Goal: Check status: Check status

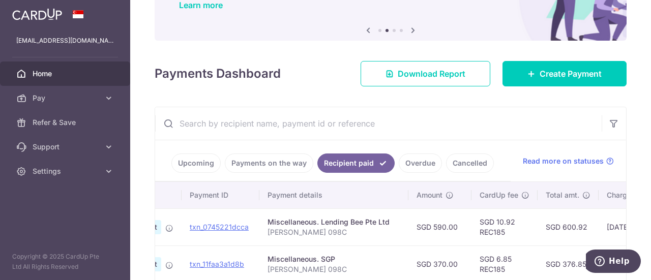
scroll to position [83, 0]
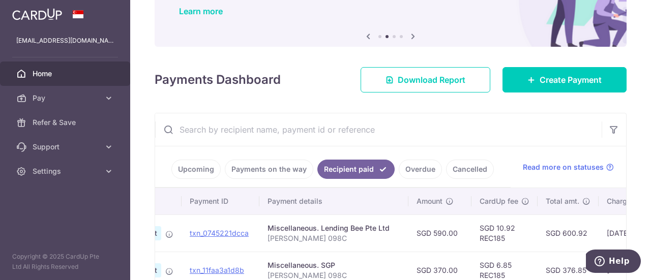
click at [212, 173] on link "Upcoming" at bounding box center [195, 169] width 49 height 19
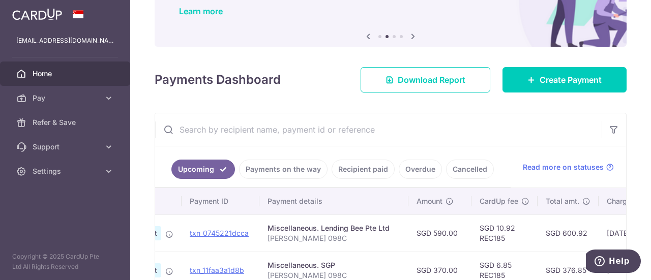
click at [263, 173] on link "Payments on the way" at bounding box center [283, 169] width 89 height 19
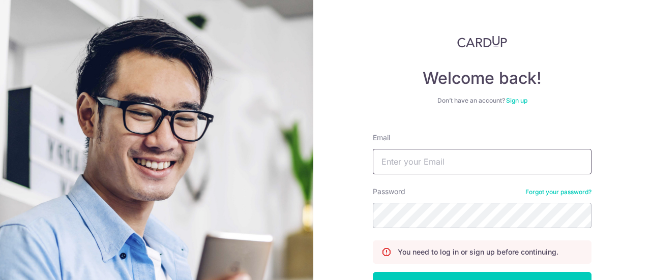
click at [466, 173] on input "Email" at bounding box center [482, 161] width 219 height 25
type input "[EMAIL_ADDRESS][DOMAIN_NAME]"
click at [373, 272] on button "Log in" at bounding box center [482, 284] width 219 height 25
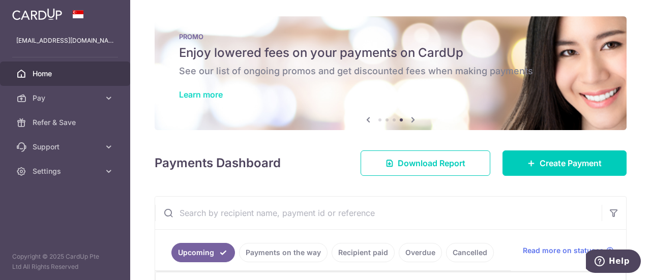
click at [196, 93] on link "Learn more" at bounding box center [201, 95] width 44 height 10
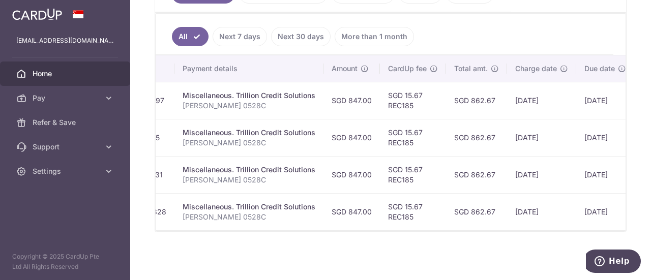
scroll to position [0, 275]
